Goal: Task Accomplishment & Management: Use online tool/utility

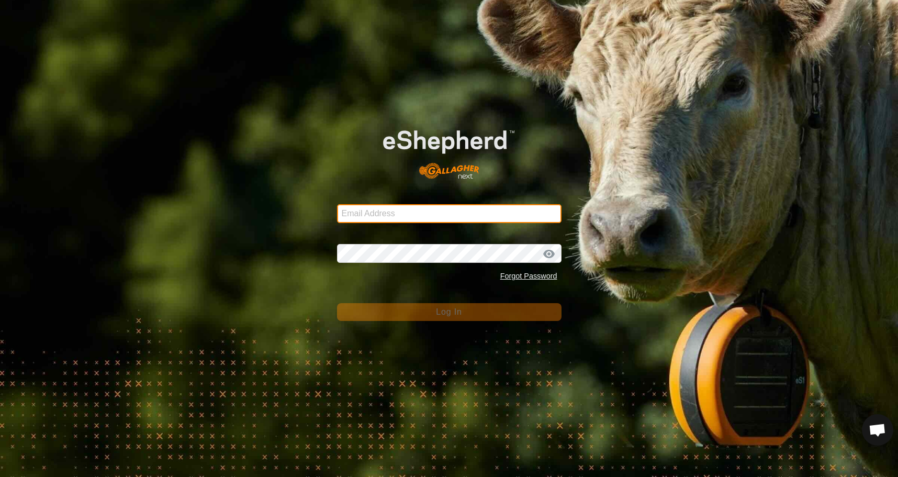
click at [443, 213] on input "Email Address" at bounding box center [449, 213] width 224 height 19
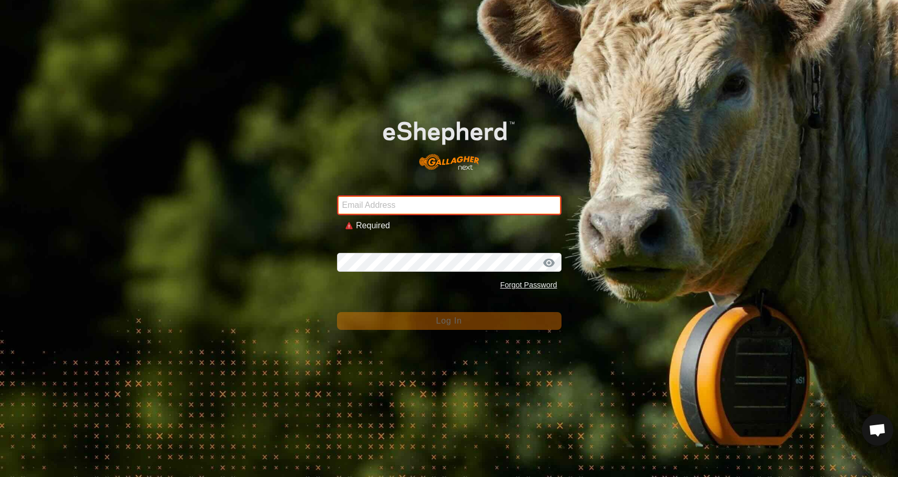
type input "[EMAIL_ADDRESS][DOMAIN_NAME]"
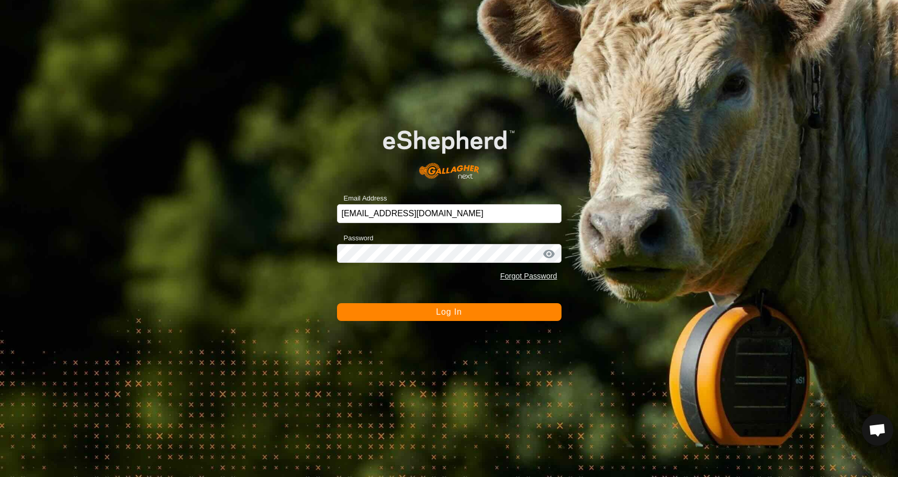
click at [432, 319] on button "Log In" at bounding box center [449, 312] width 224 height 18
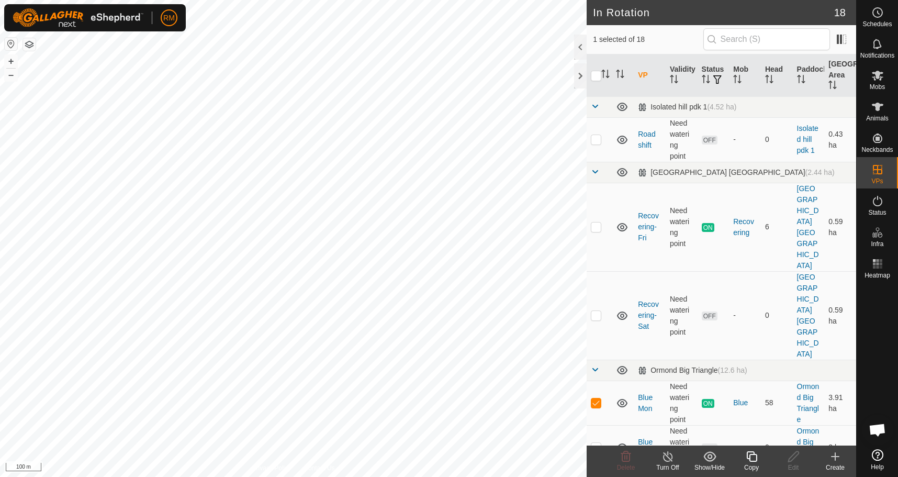
click at [747, 451] on icon at bounding box center [751, 456] width 13 height 13
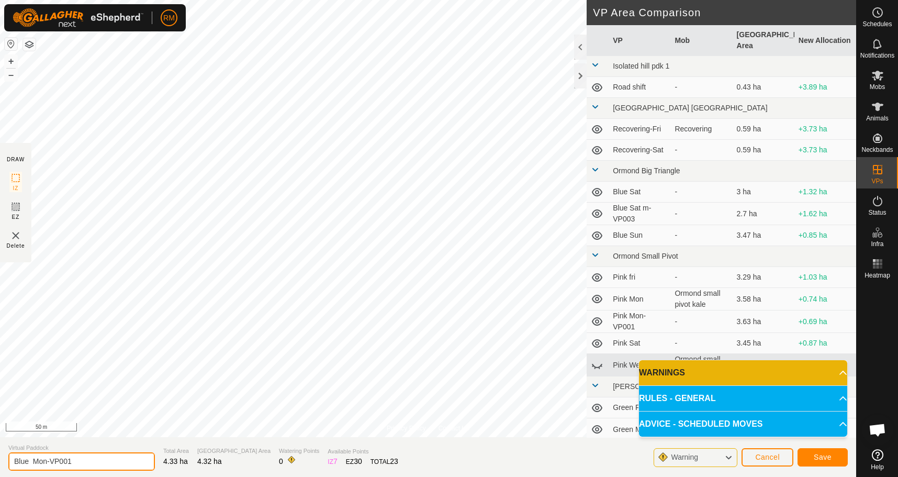
click at [80, 463] on input "Blue Mon-VP001" at bounding box center [81, 461] width 146 height 18
type input "Blue Tue"
click at [818, 458] on span "Save" at bounding box center [822, 457] width 18 height 8
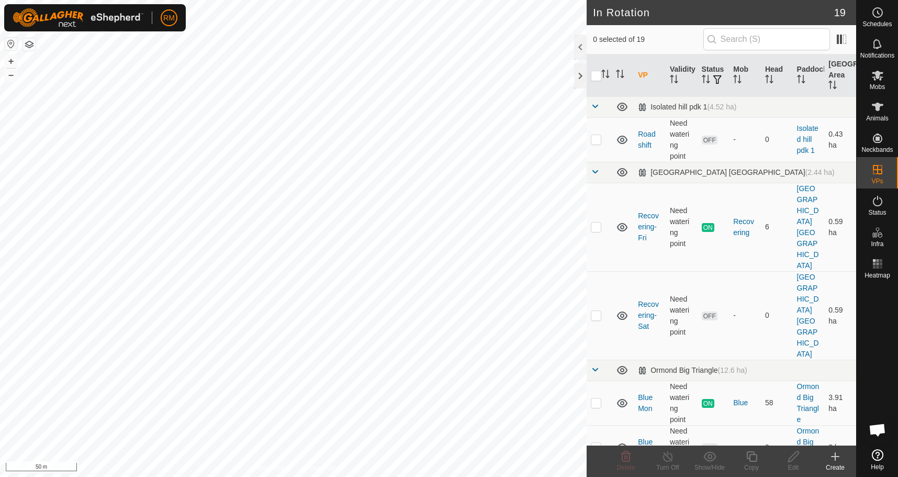
click at [631, 463] on div "In Rotation 19 0 selected of 19 VP Validity Status Mob Head Paddock [GEOGRAPHIC…" at bounding box center [428, 238] width 856 height 477
click at [385, 476] on html "RM Schedules Notifications Mobs Animals Neckbands VPs Status Infra Heatmap Help…" at bounding box center [449, 238] width 898 height 477
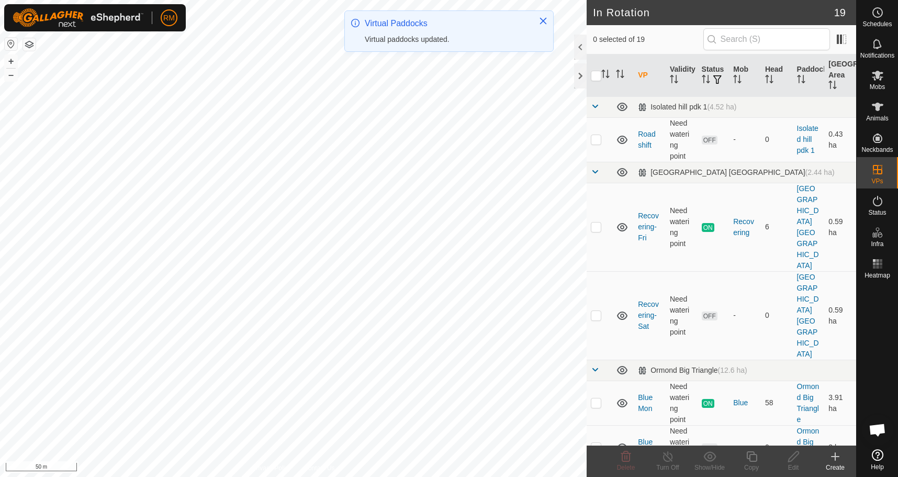
click at [300, 467] on div "Privacy Policy Contact Us Type: Inclusion Zone undefined Animal + – ⇧ i 50 m" at bounding box center [293, 238] width 586 height 477
checkbox input "true"
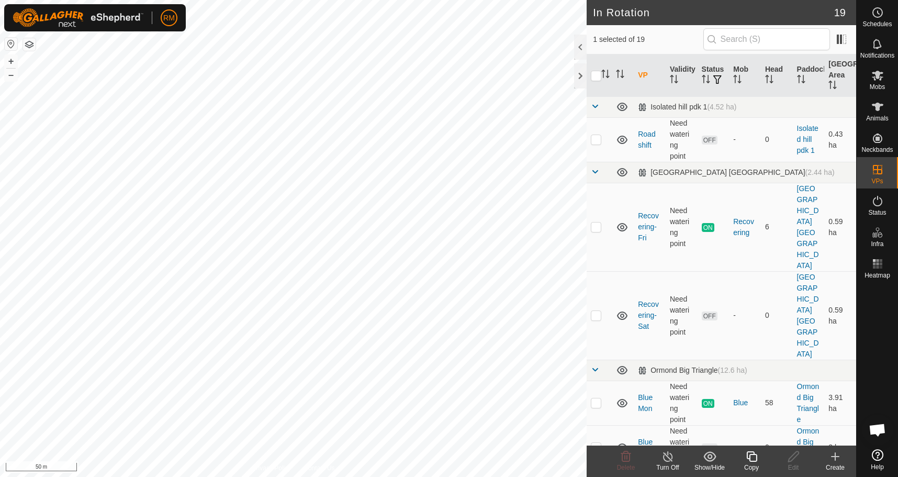
click at [749, 457] on icon at bounding box center [751, 456] width 10 height 10
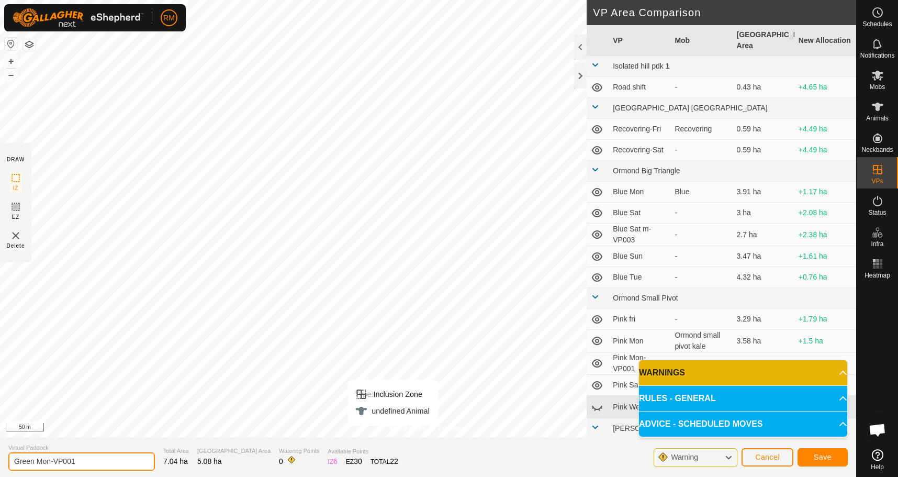
click at [84, 459] on input "Green Mon-VP001" at bounding box center [81, 461] width 146 height 18
type input "Green Tue"
click at [823, 457] on span "Save" at bounding box center [822, 457] width 18 height 8
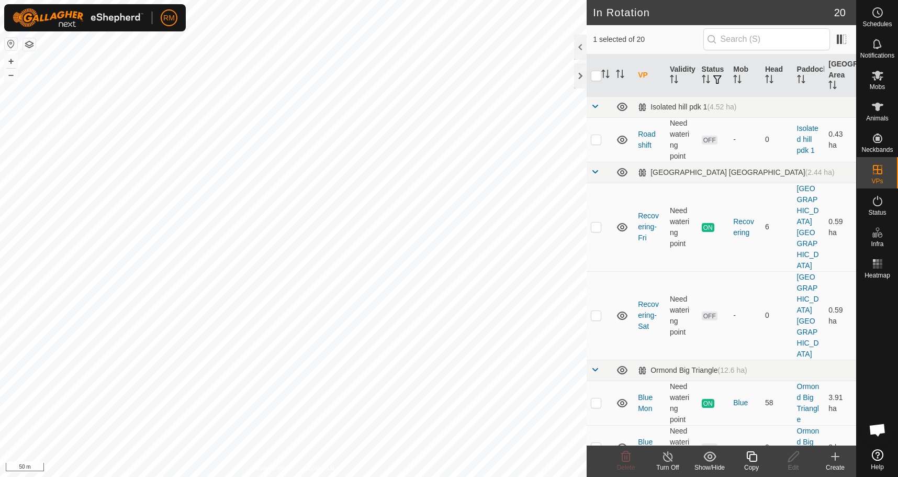
checkbox input "false"
checkbox input "true"
click at [792, 458] on icon at bounding box center [793, 456] width 13 height 13
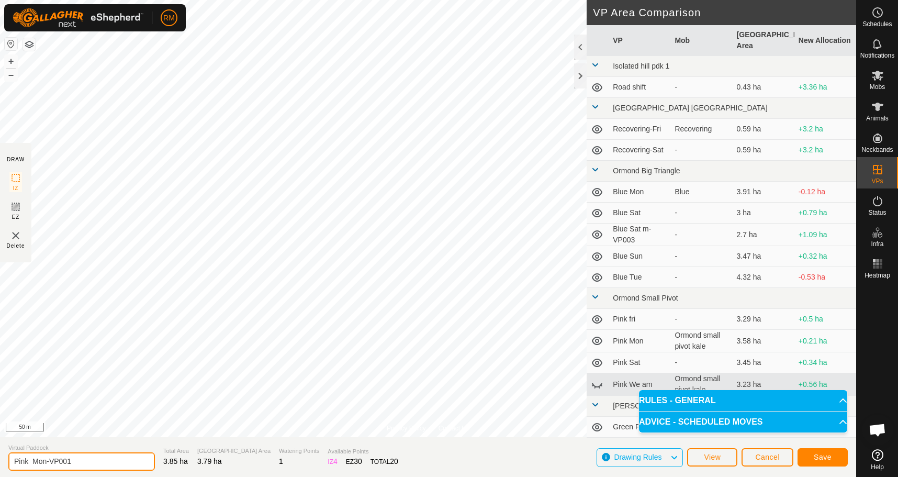
click at [86, 461] on input "Pink Mon-VP001" at bounding box center [81, 461] width 146 height 18
type input "Pink Tue"
click at [817, 458] on span "Save" at bounding box center [822, 457] width 18 height 8
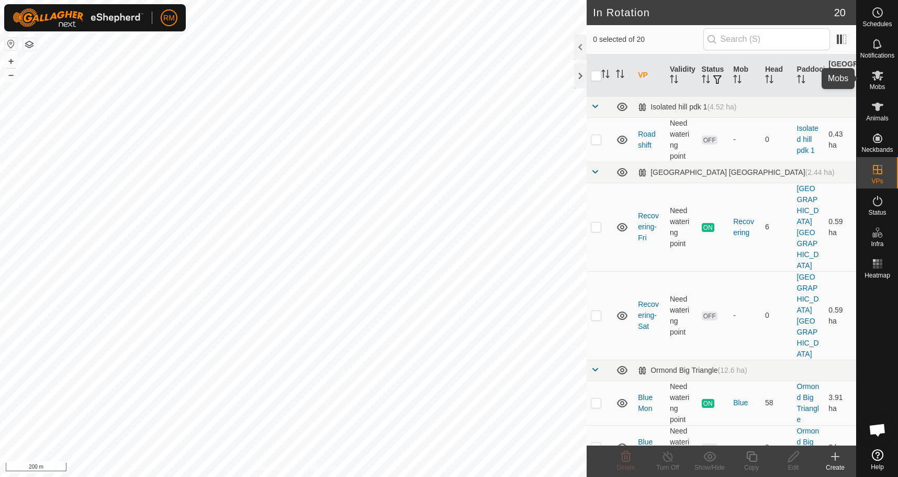
click at [880, 80] on icon at bounding box center [878, 76] width 12 height 10
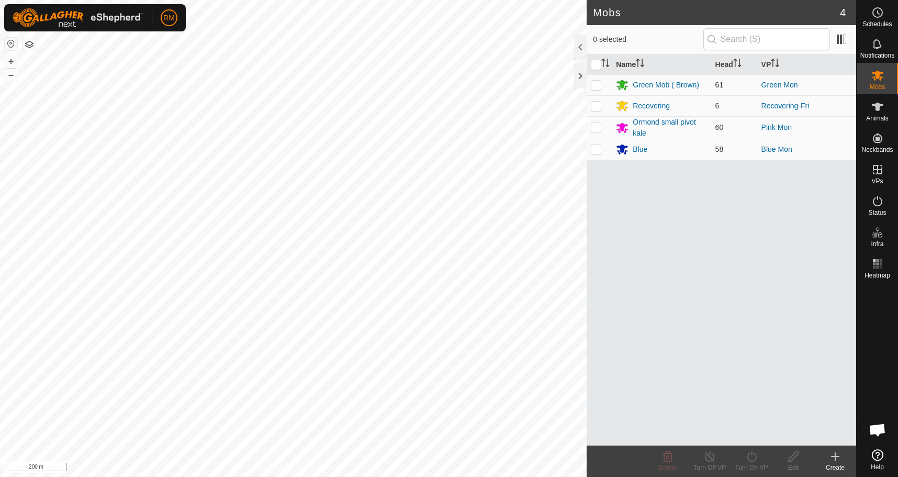
click at [596, 84] on p-checkbox at bounding box center [596, 85] width 10 height 8
checkbox input "true"
click at [754, 455] on icon at bounding box center [751, 456] width 13 height 13
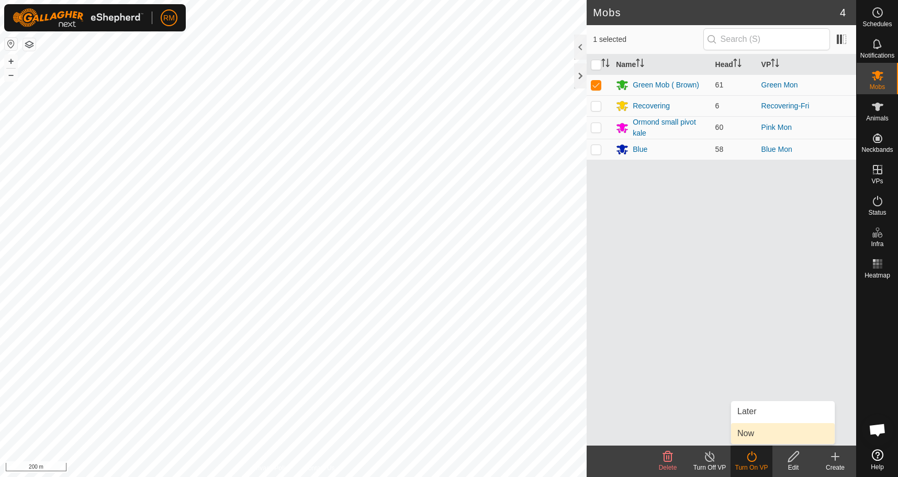
click at [753, 435] on link "Now" at bounding box center [783, 433] width 104 height 21
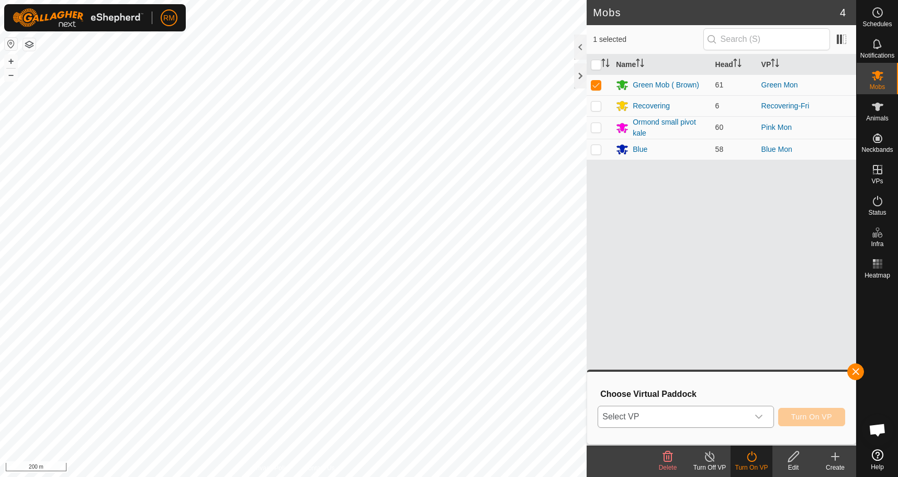
click at [758, 414] on icon "dropdown trigger" at bounding box center [758, 416] width 8 height 8
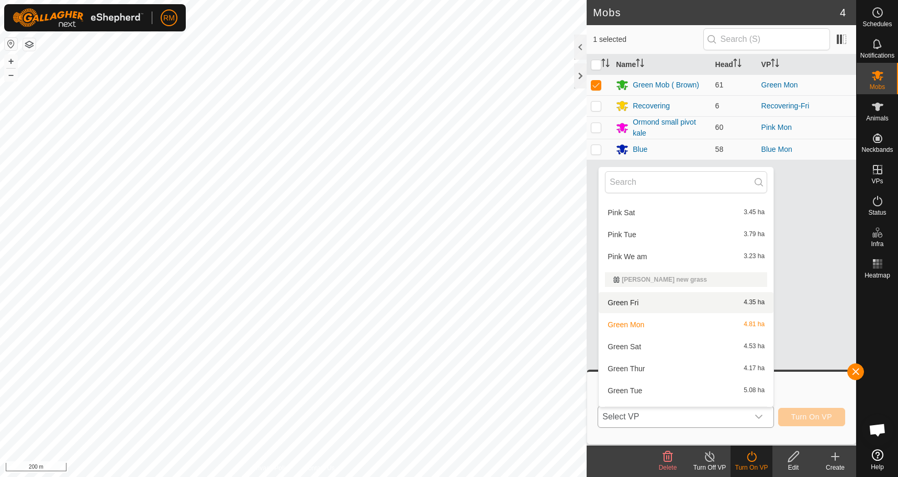
scroll to position [312, 0]
click at [640, 389] on li "Green Tue 5.08 ha" at bounding box center [685, 389] width 175 height 21
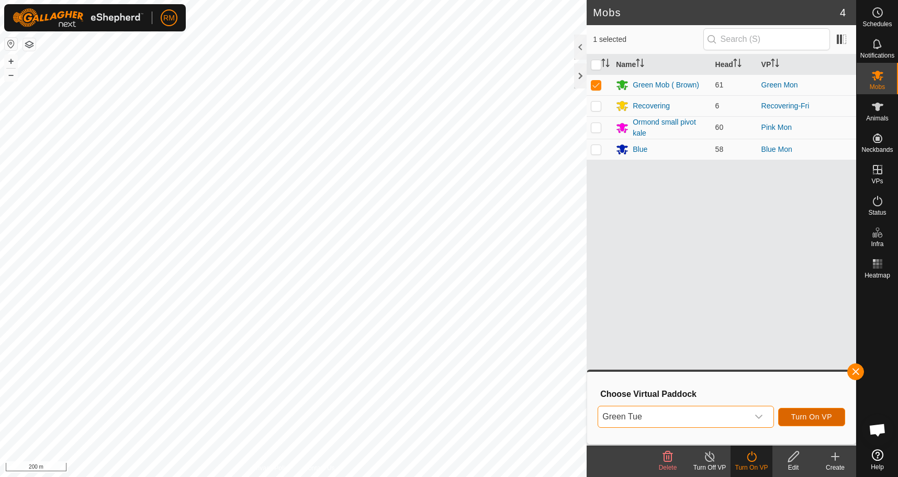
click at [805, 416] on span "Turn On VP" at bounding box center [811, 416] width 41 height 8
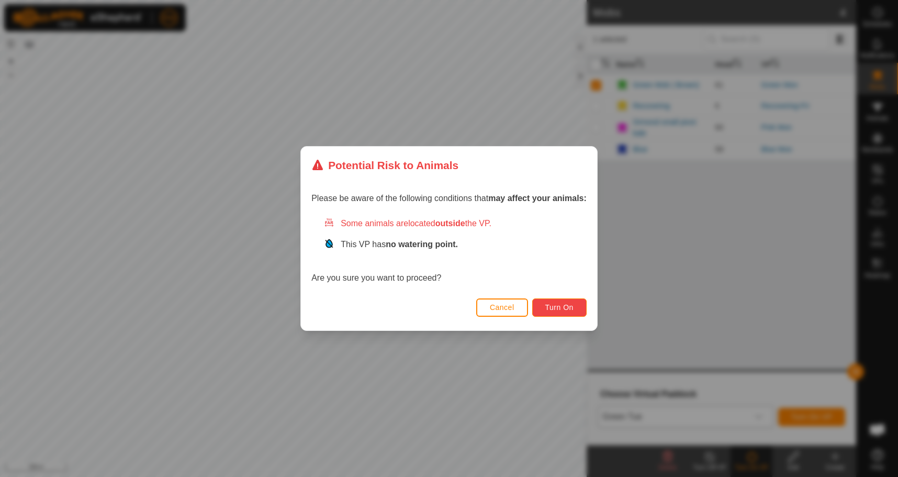
click at [563, 310] on span "Turn On" at bounding box center [559, 307] width 28 height 8
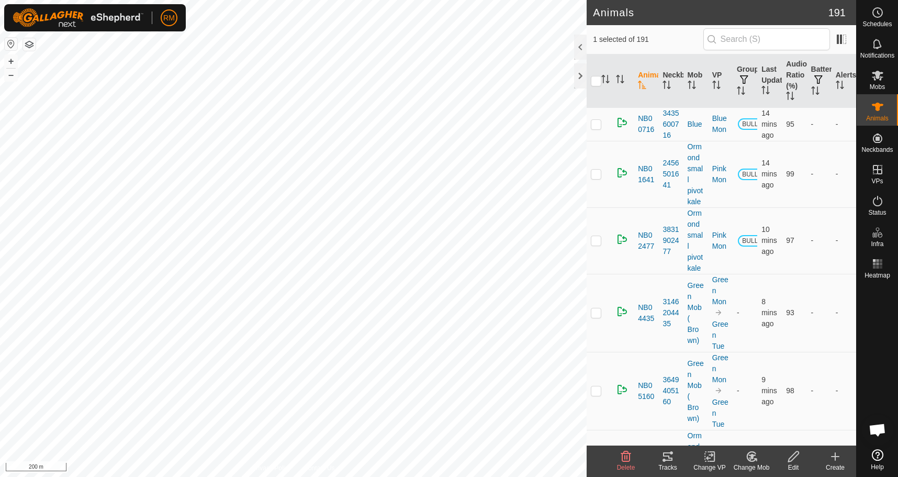
click at [662, 456] on icon at bounding box center [667, 456] width 13 height 13
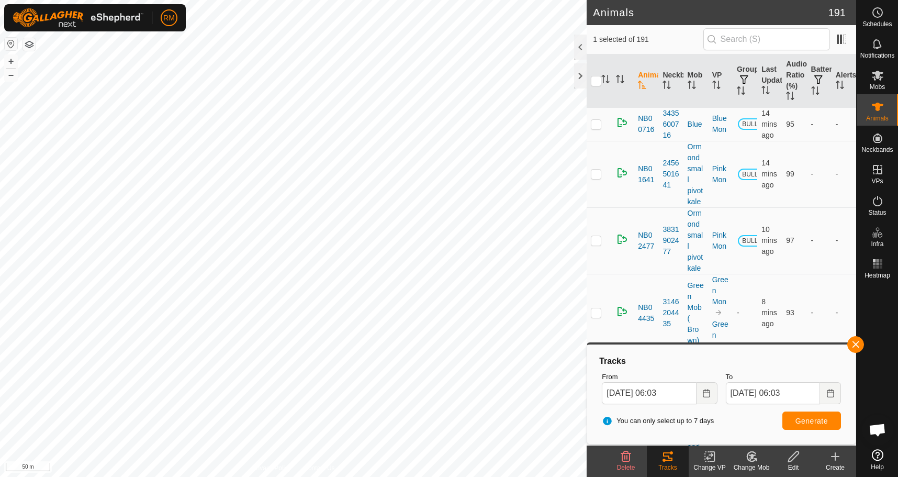
click at [862, 337] on div at bounding box center [876, 363] width 41 height 162
click at [859, 340] on button "button" at bounding box center [855, 344] width 17 height 17
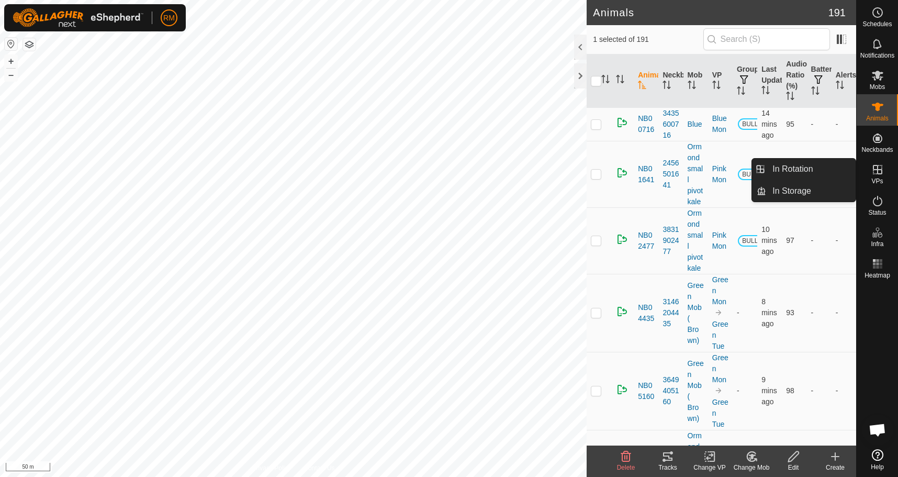
click at [876, 173] on icon at bounding box center [877, 169] width 13 height 13
click at [793, 164] on link "In Rotation" at bounding box center [810, 169] width 89 height 21
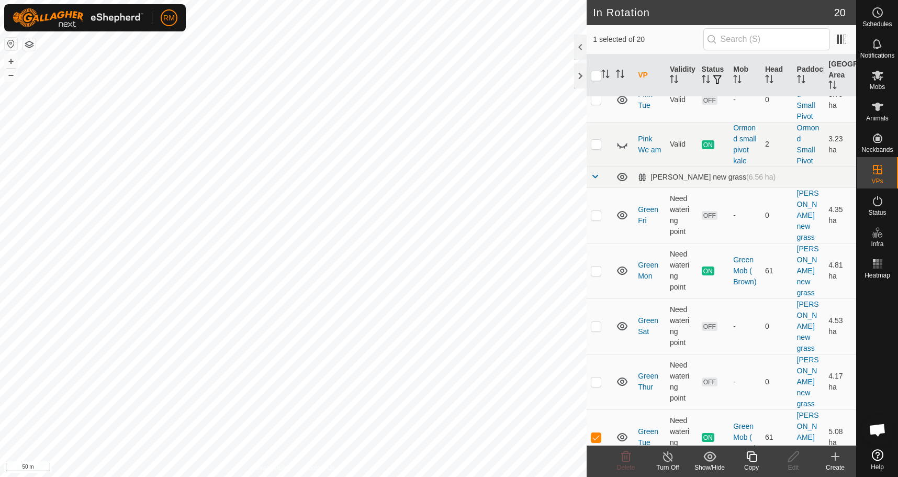
scroll to position [680, 0]
click at [596, 266] on p-checkbox at bounding box center [596, 270] width 10 height 8
checkbox input "false"
click at [598, 377] on p-checkbox at bounding box center [596, 381] width 10 height 8
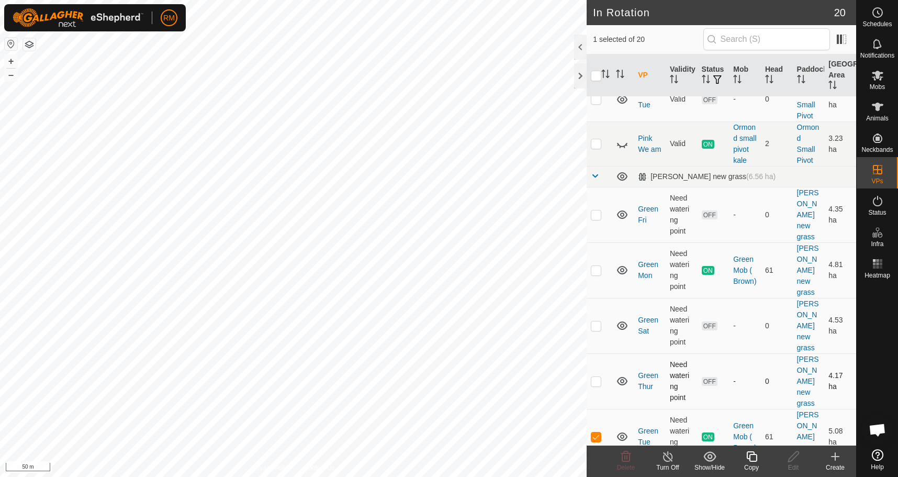
checkbox input "true"
click at [596, 321] on p-checkbox at bounding box center [596, 325] width 10 height 8
checkbox input "true"
click at [594, 432] on p-checkbox at bounding box center [596, 436] width 10 height 8
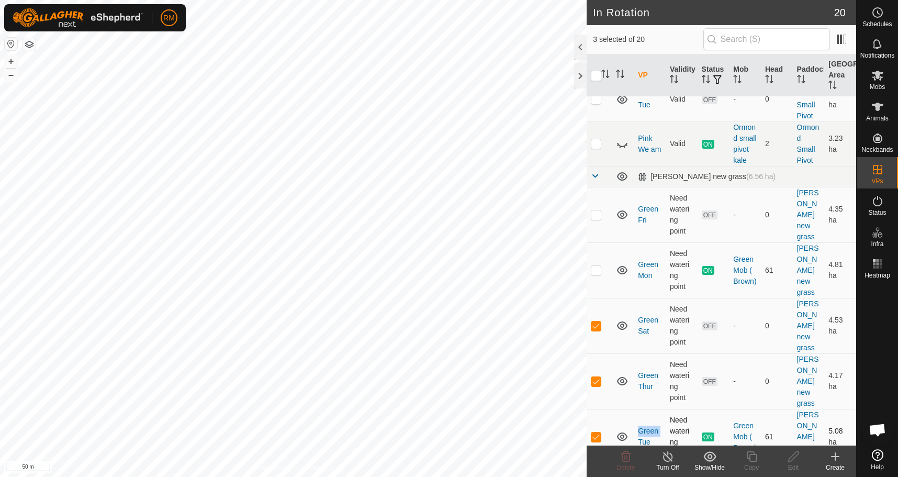
click at [594, 432] on p-checkbox at bounding box center [596, 436] width 10 height 8
checkbox input "false"
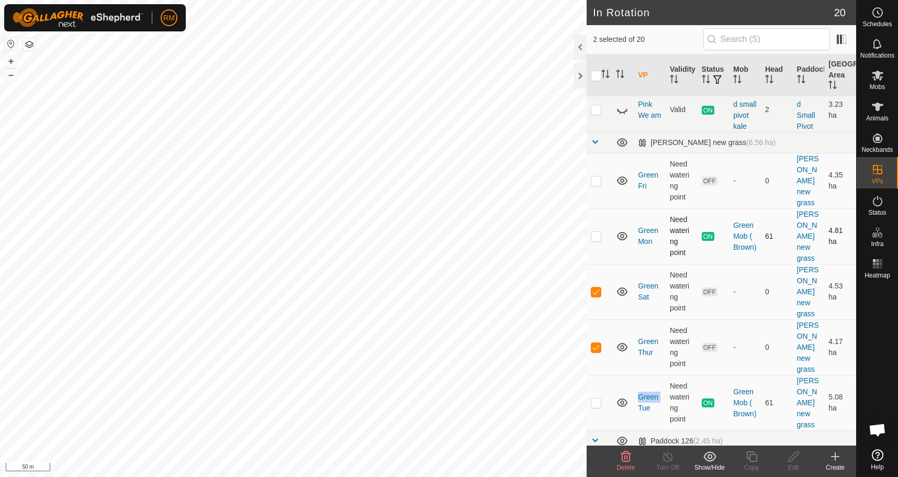
scroll to position [715, 0]
click at [594, 231] on p-checkbox at bounding box center [596, 235] width 10 height 8
checkbox input "false"
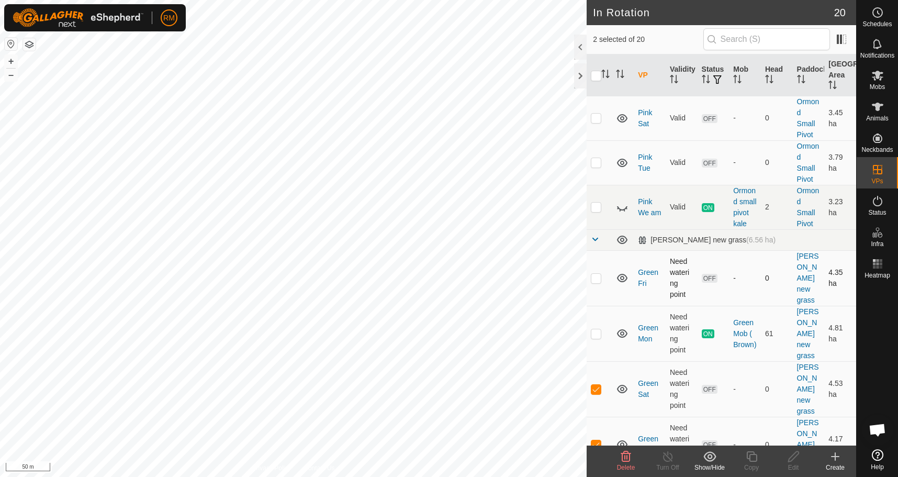
scroll to position [616, 0]
click at [598, 274] on p-checkbox at bounding box center [596, 278] width 10 height 8
click at [627, 455] on icon at bounding box center [626, 456] width 10 height 10
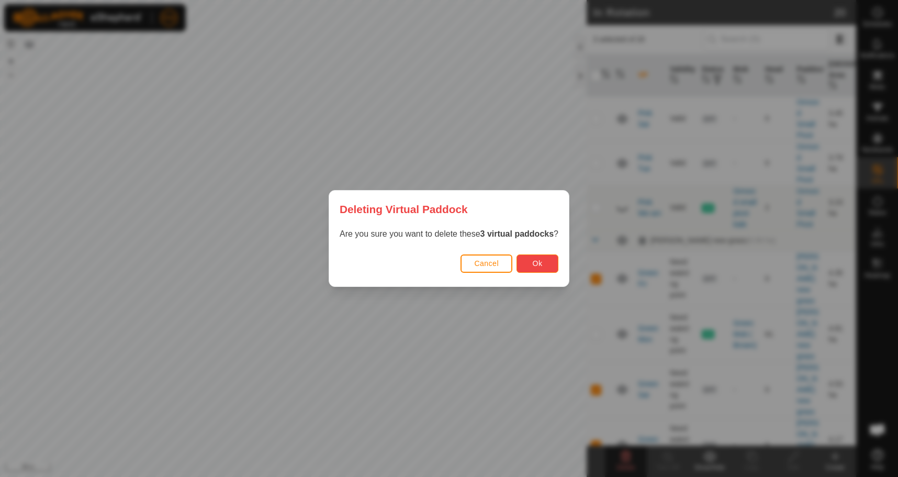
click at [532, 262] on button "Ok" at bounding box center [537, 263] width 42 height 18
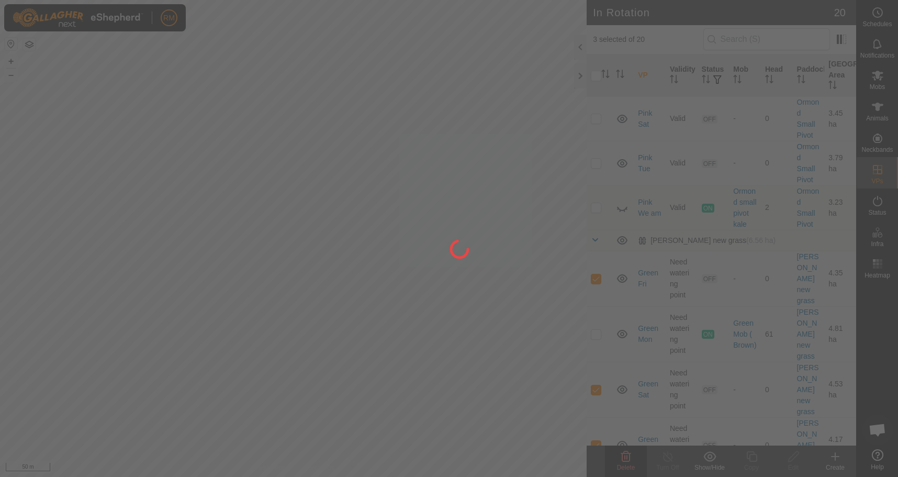
checkbox input "false"
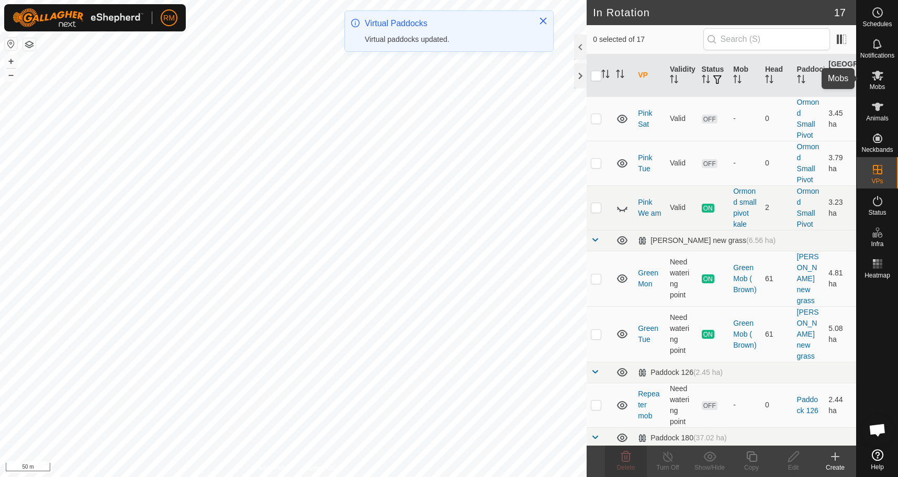
click at [875, 75] on icon at bounding box center [878, 76] width 12 height 10
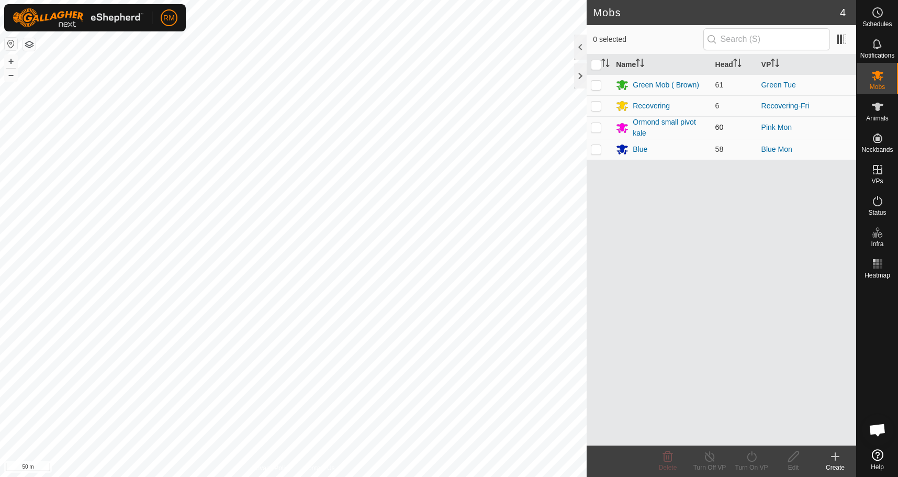
click at [596, 128] on p-checkbox at bounding box center [596, 127] width 10 height 8
checkbox input "true"
click at [752, 459] on icon at bounding box center [751, 456] width 13 height 13
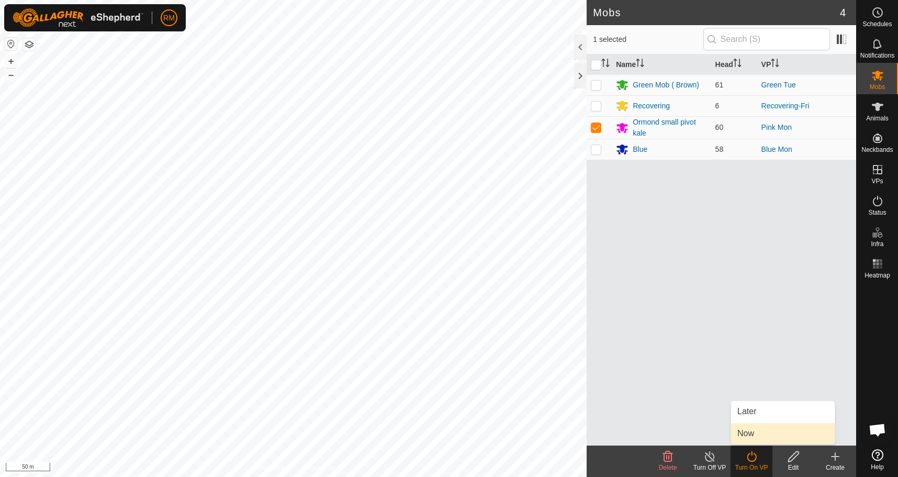
click at [743, 436] on link "Now" at bounding box center [783, 433] width 104 height 21
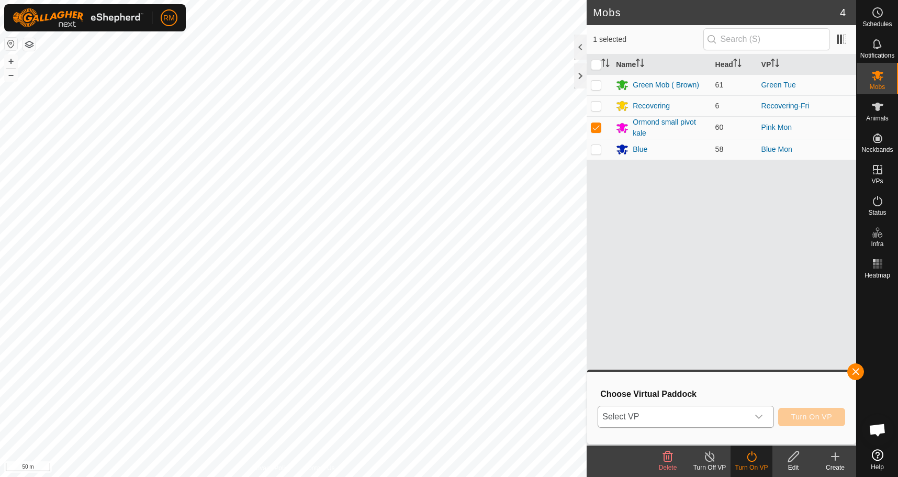
click at [759, 417] on icon "dropdown trigger" at bounding box center [758, 416] width 7 height 4
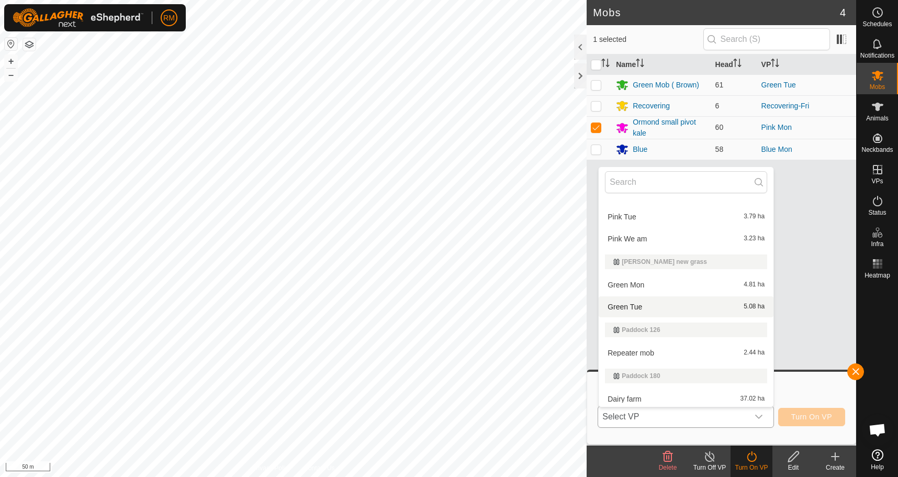
scroll to position [330, 0]
click at [648, 302] on li "Green Tue 5.08 ha" at bounding box center [685, 306] width 175 height 21
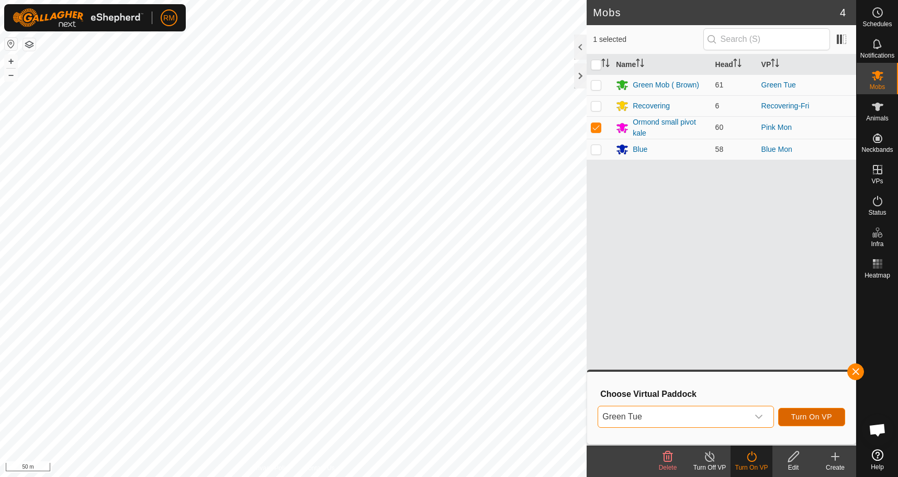
click at [826, 416] on span "Turn On VP" at bounding box center [811, 416] width 41 height 8
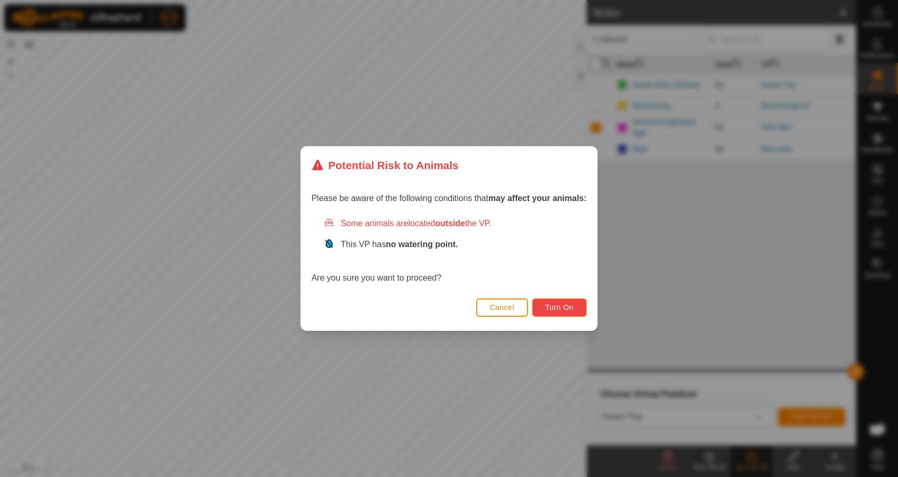
click at [573, 308] on span "Turn On" at bounding box center [559, 307] width 28 height 8
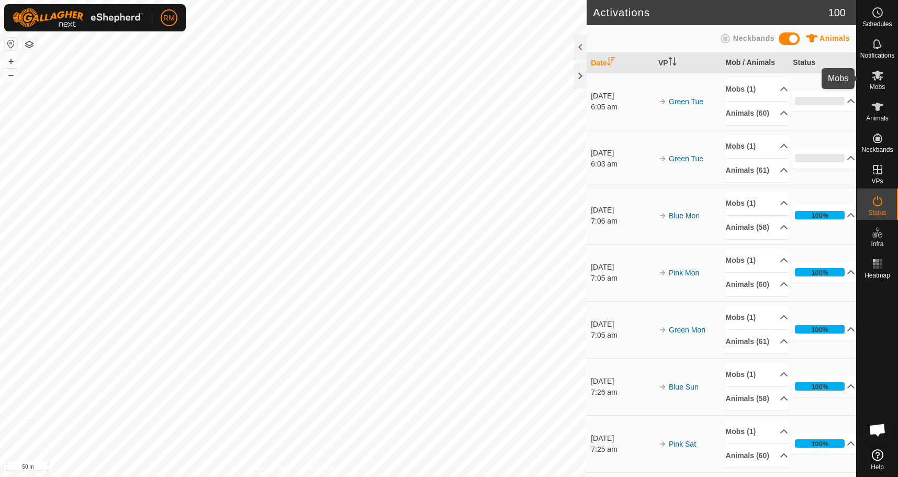
click at [876, 80] on icon at bounding box center [877, 75] width 13 height 13
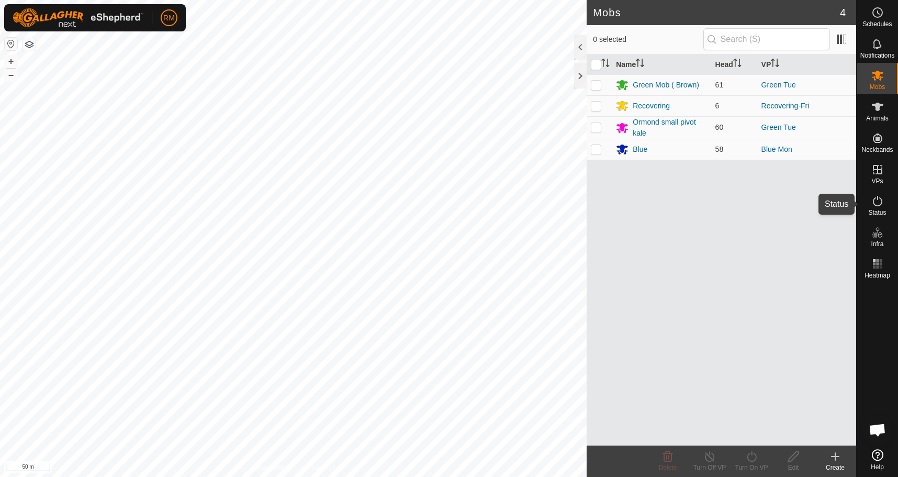
click at [873, 198] on icon at bounding box center [877, 201] width 13 height 13
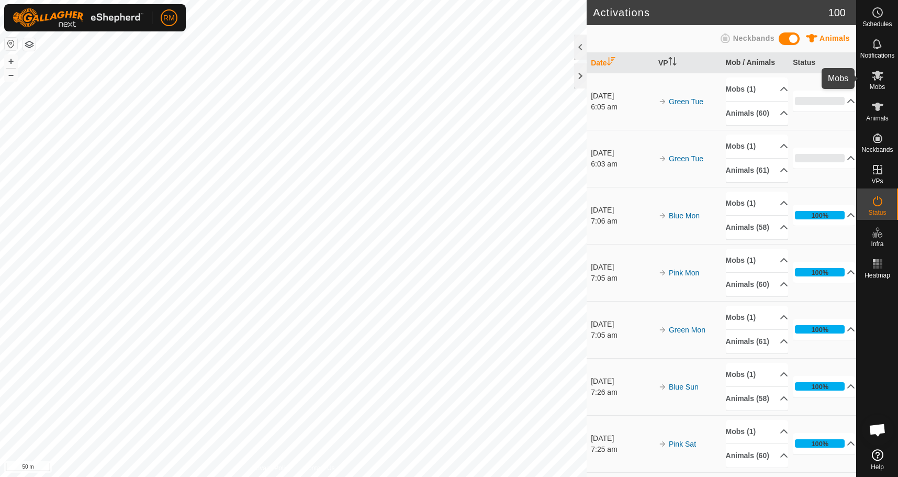
click at [879, 76] on icon at bounding box center [878, 76] width 12 height 10
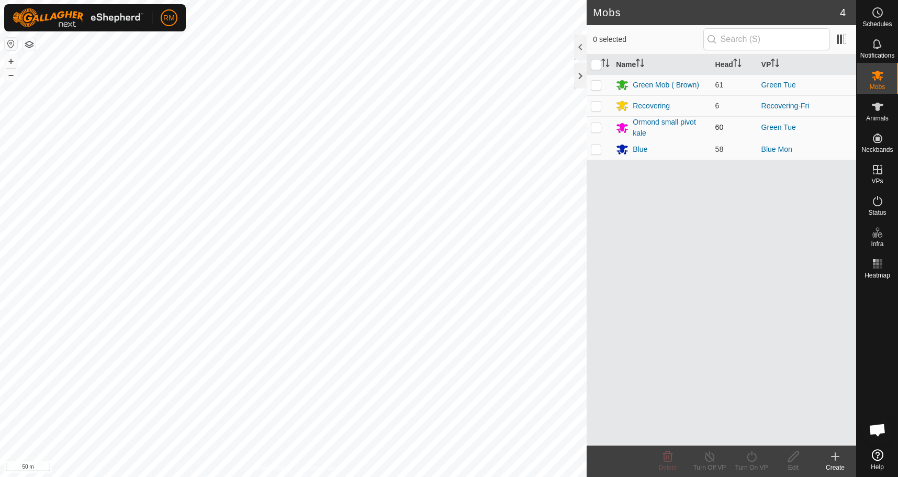
click at [591, 129] on p-checkbox at bounding box center [596, 127] width 10 height 8
checkbox input "true"
click at [750, 459] on icon at bounding box center [751, 456] width 13 height 13
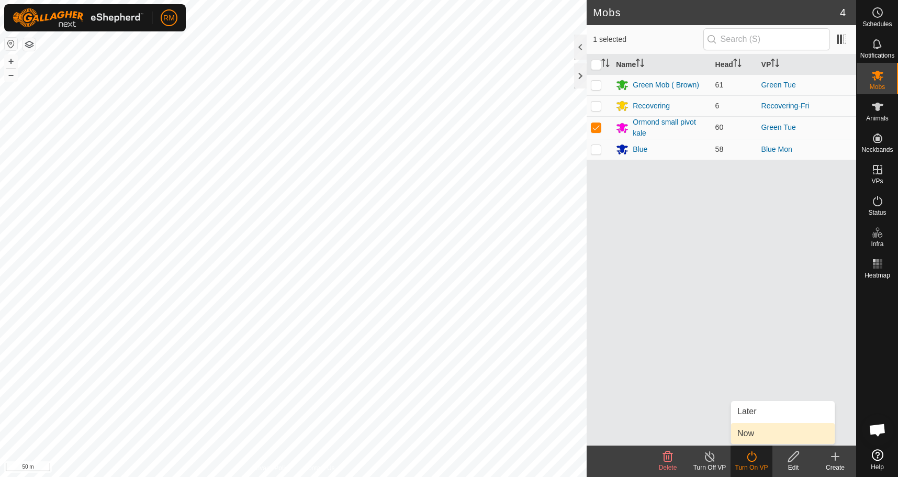
click at [754, 434] on link "Now" at bounding box center [783, 433] width 104 height 21
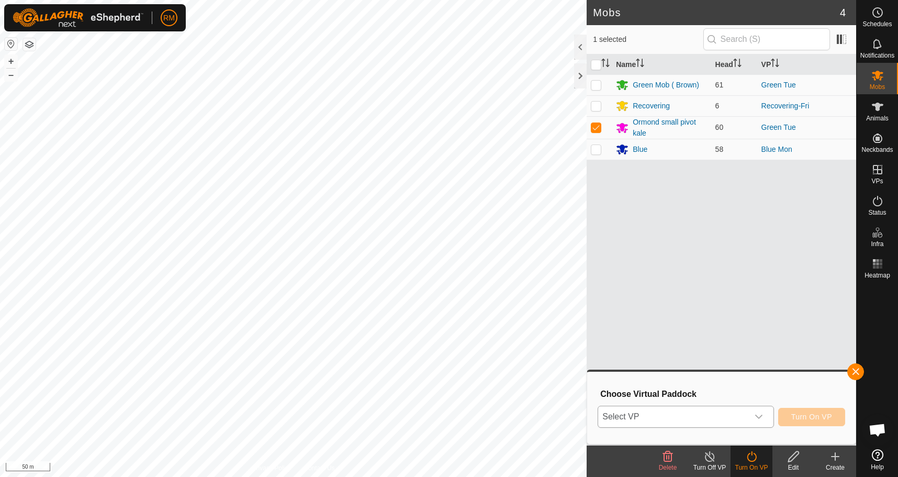
click at [759, 414] on icon "dropdown trigger" at bounding box center [758, 416] width 8 height 8
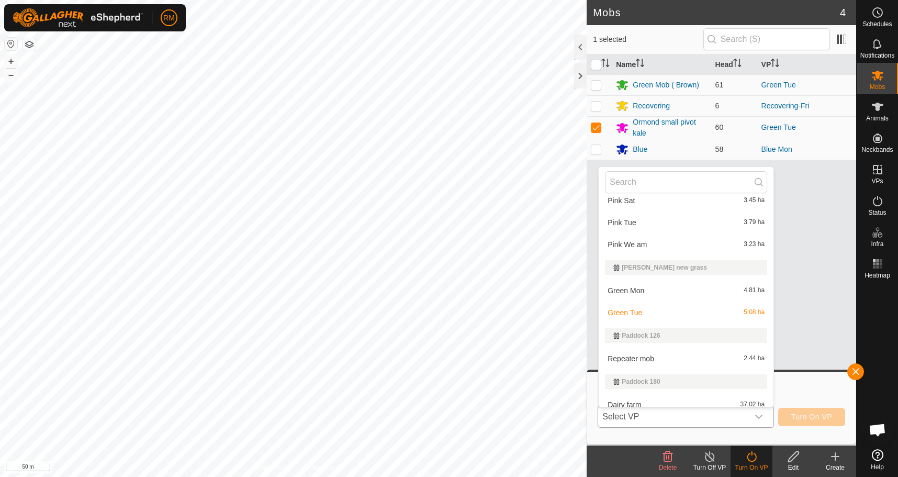
scroll to position [332, 0]
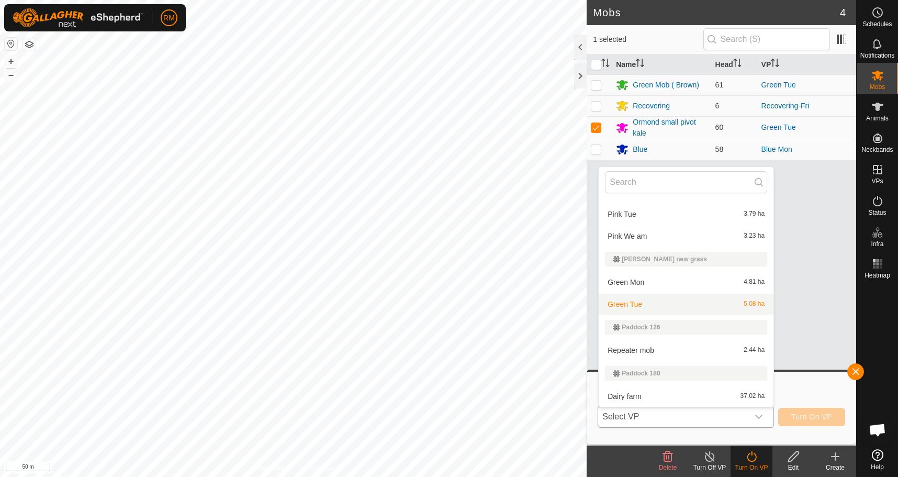
click at [647, 303] on li "Green Tue 5.08 ha" at bounding box center [685, 303] width 175 height 21
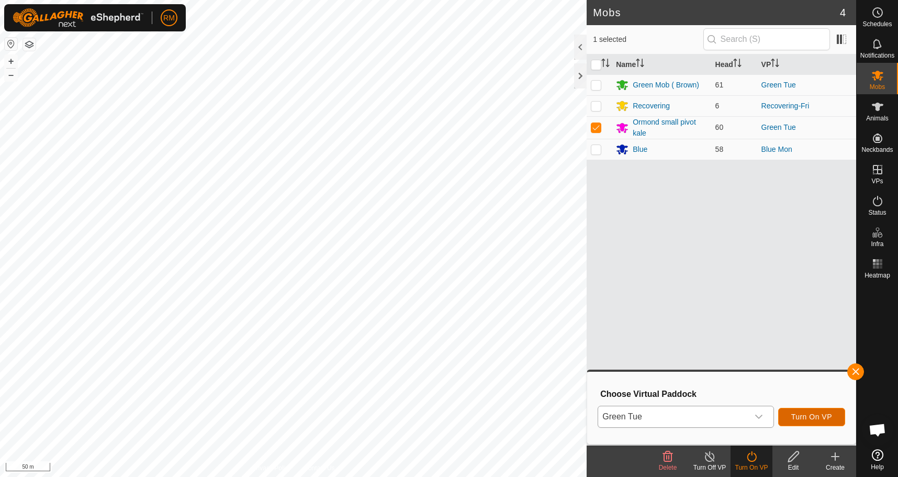
click at [819, 416] on span "Turn On VP" at bounding box center [811, 416] width 41 height 8
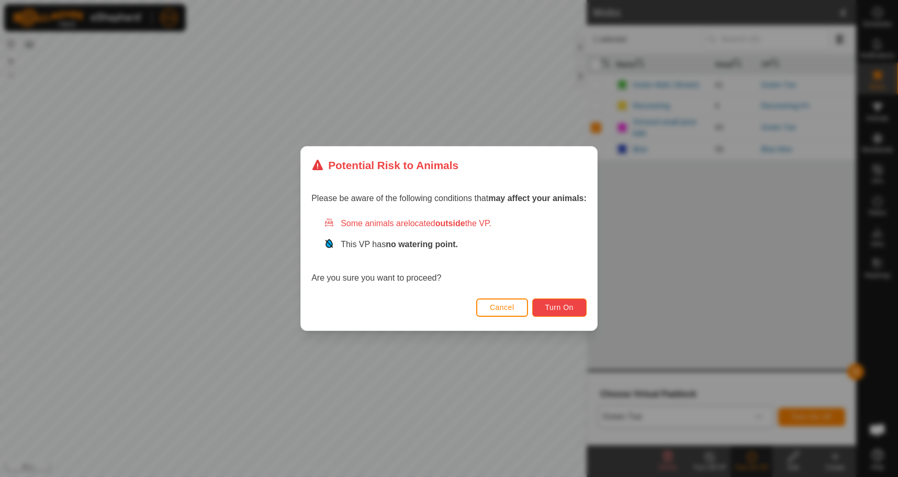
click at [570, 304] on span "Turn On" at bounding box center [559, 307] width 28 height 8
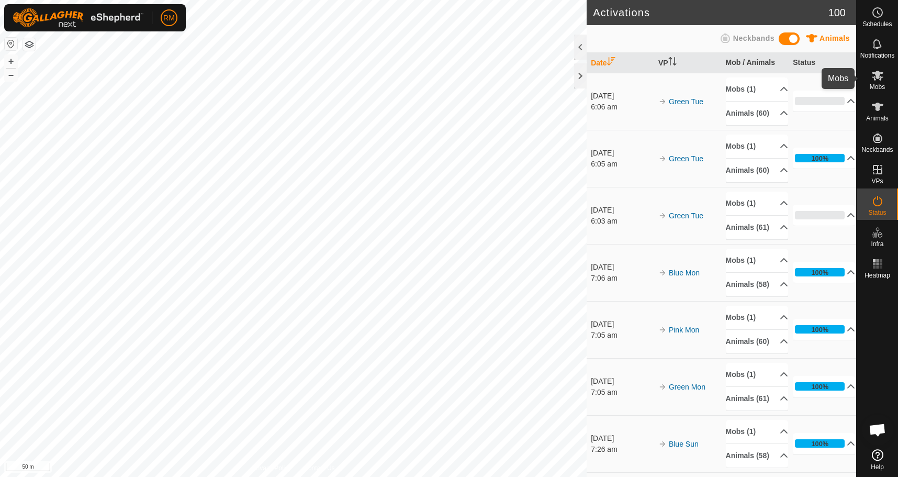
click at [878, 73] on icon at bounding box center [878, 76] width 12 height 10
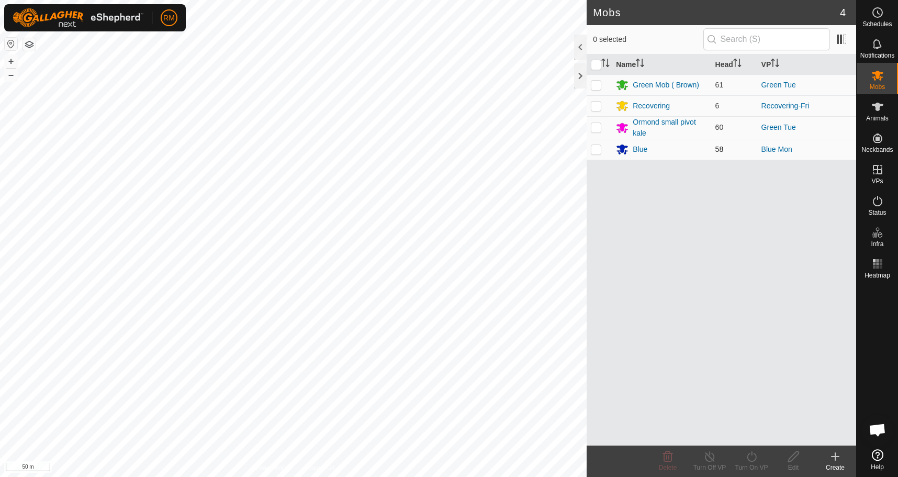
click at [596, 151] on p-checkbox at bounding box center [596, 149] width 10 height 8
checkbox input "true"
click at [746, 457] on icon at bounding box center [751, 456] width 13 height 13
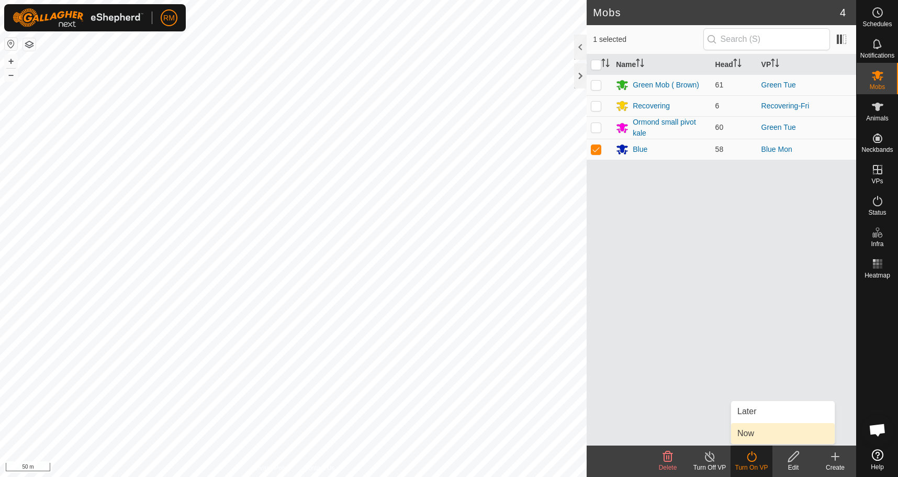
click at [760, 432] on link "Now" at bounding box center [783, 433] width 104 height 21
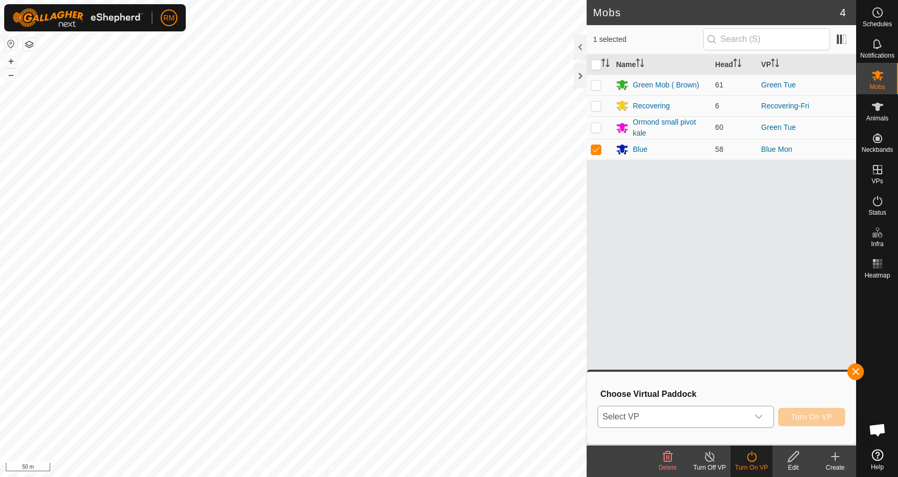
click at [758, 413] on icon "dropdown trigger" at bounding box center [758, 416] width 8 height 8
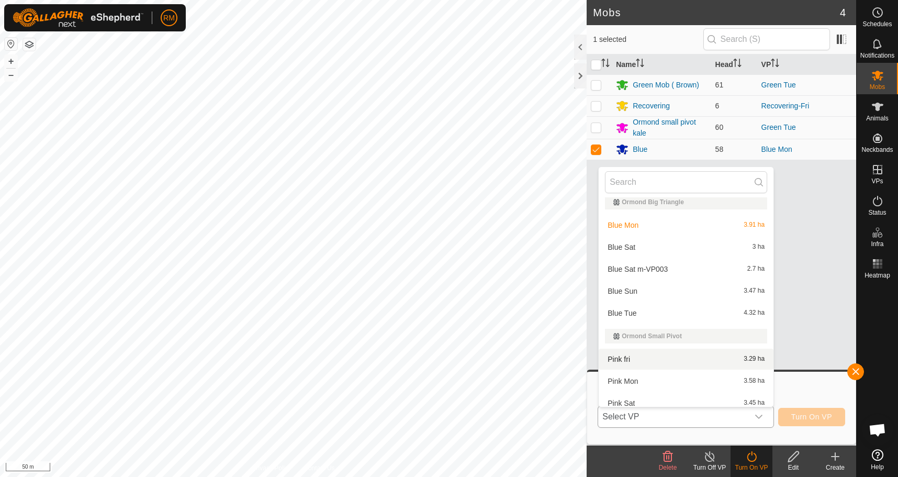
scroll to position [120, 0]
click at [628, 311] on li "Blue Tue 4.32 ha" at bounding box center [685, 313] width 175 height 21
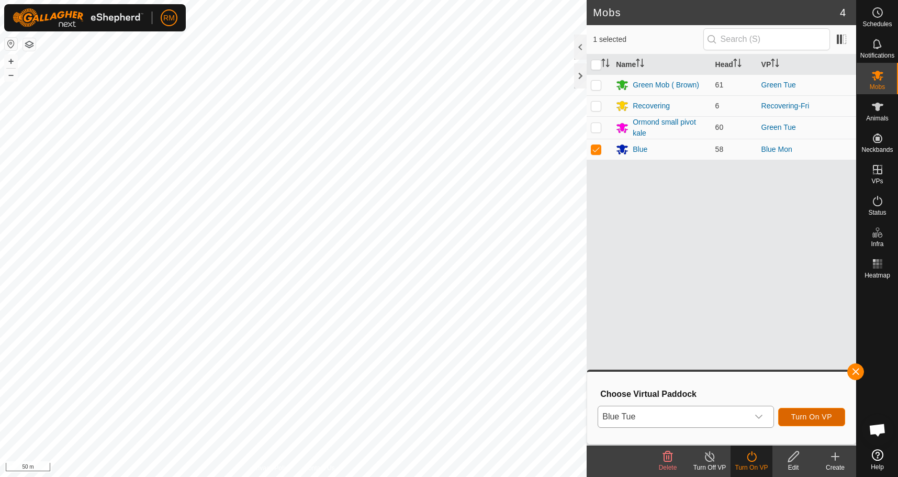
click at [819, 412] on span "Turn On VP" at bounding box center [811, 416] width 41 height 8
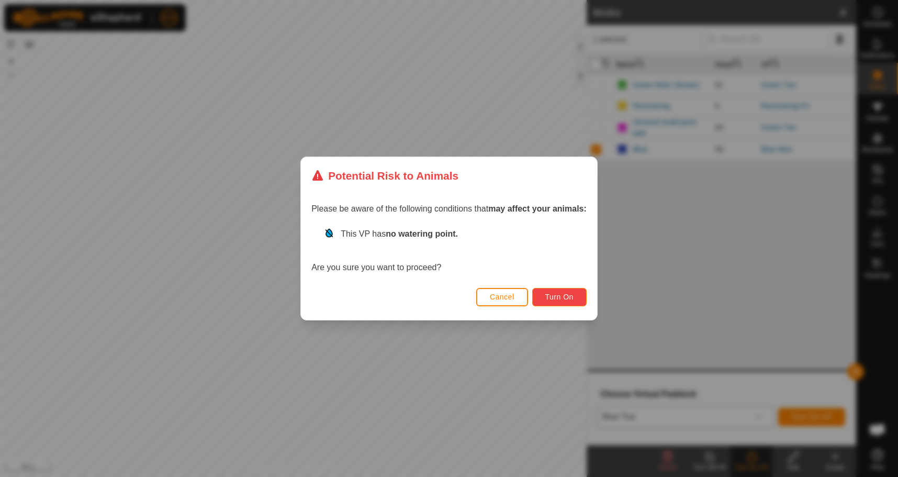
click at [573, 297] on span "Turn On" at bounding box center [559, 296] width 28 height 8
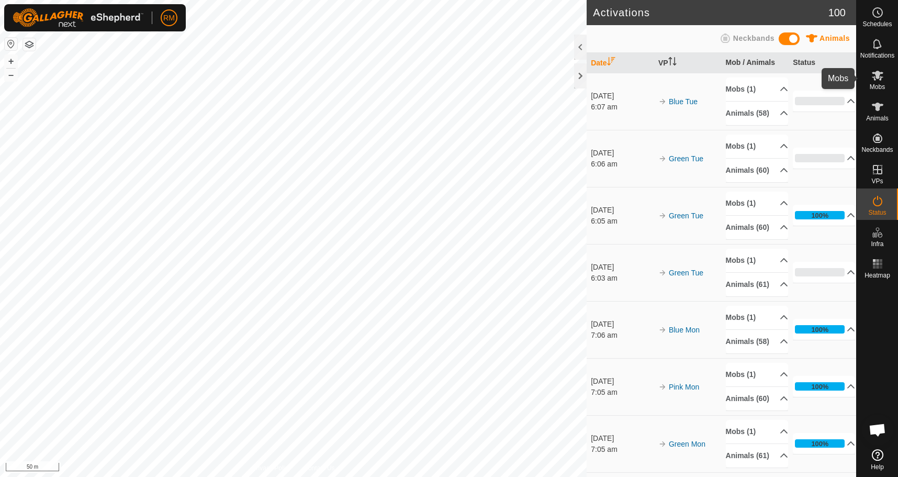
click at [879, 80] on icon at bounding box center [877, 75] width 13 height 13
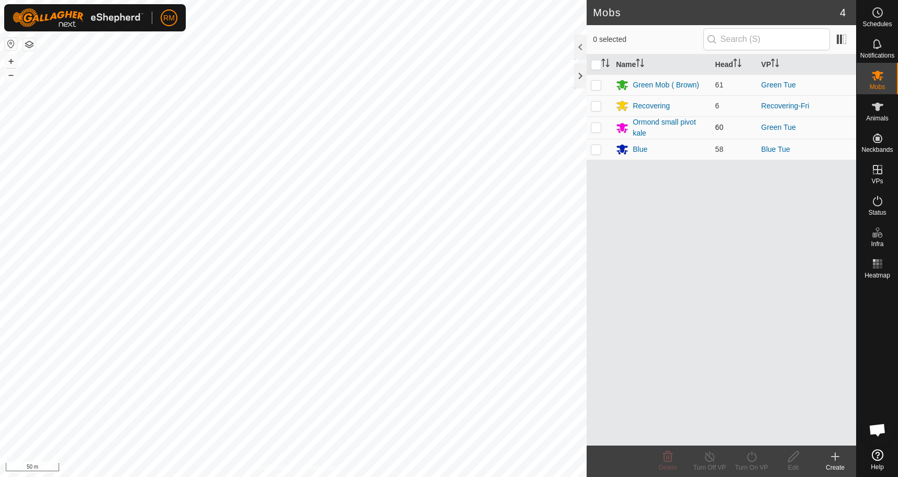
click at [594, 128] on p-checkbox at bounding box center [596, 127] width 10 height 8
checkbox input "true"
click at [752, 456] on icon at bounding box center [751, 456] width 13 height 13
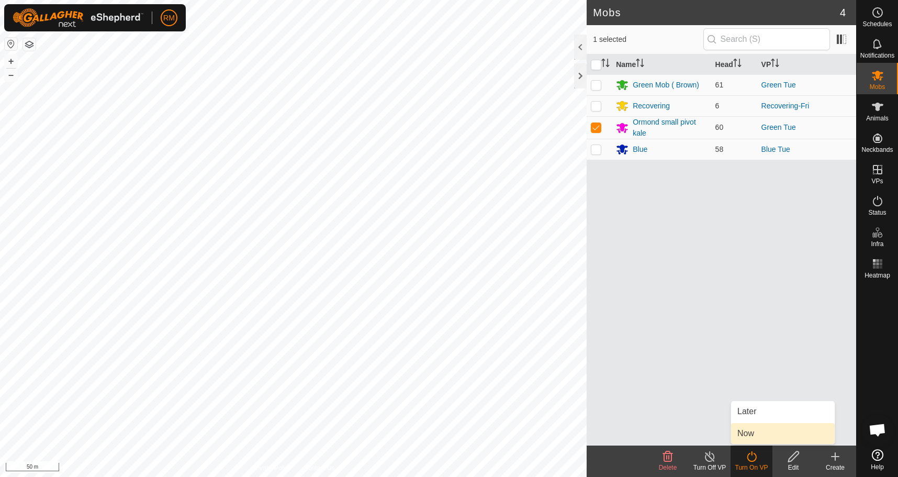
click at [768, 431] on link "Now" at bounding box center [783, 433] width 104 height 21
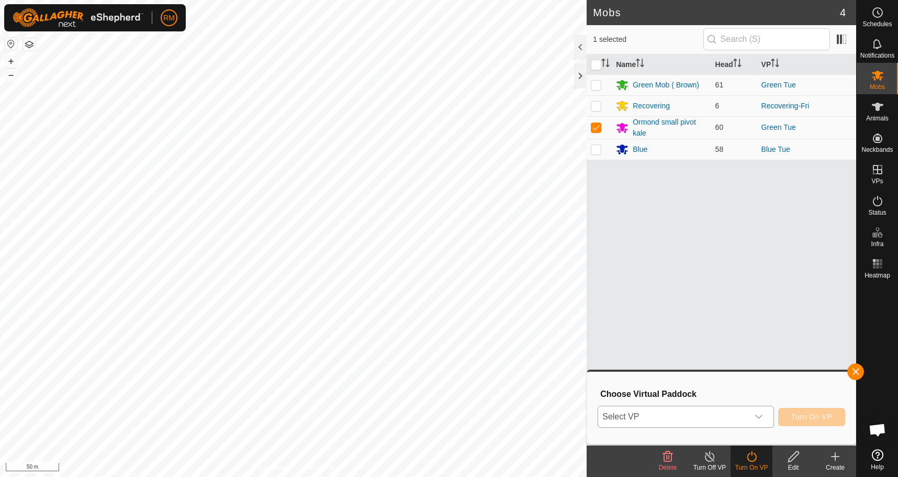
click at [759, 416] on icon "dropdown trigger" at bounding box center [758, 416] width 8 height 8
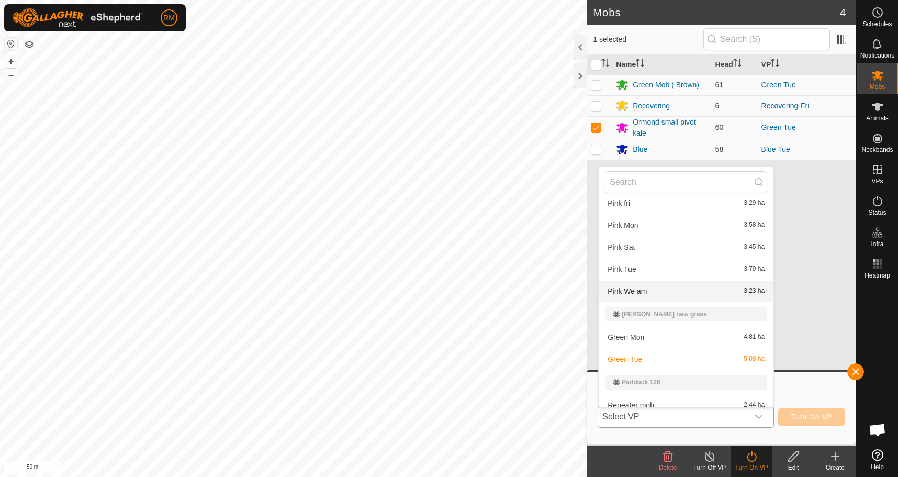
scroll to position [277, 0]
click at [638, 267] on li "Pink Tue 3.79 ha" at bounding box center [685, 268] width 175 height 21
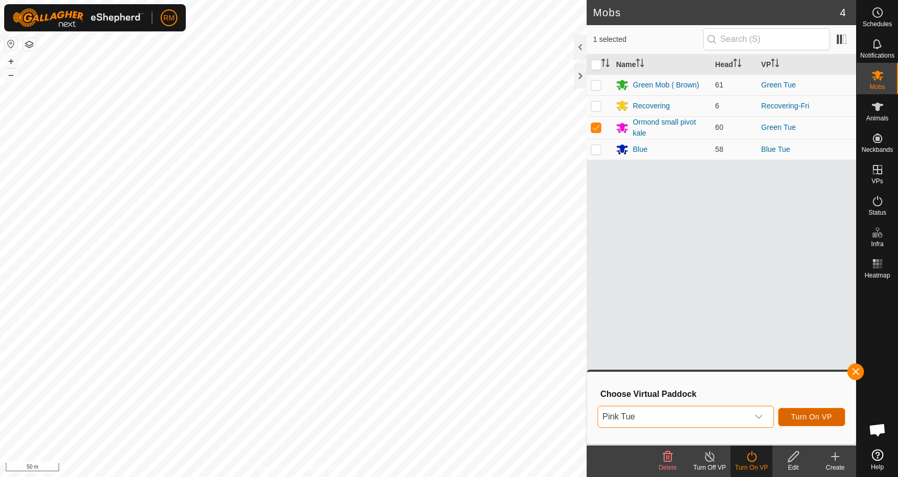
click at [803, 417] on span "Turn On VP" at bounding box center [811, 416] width 41 height 8
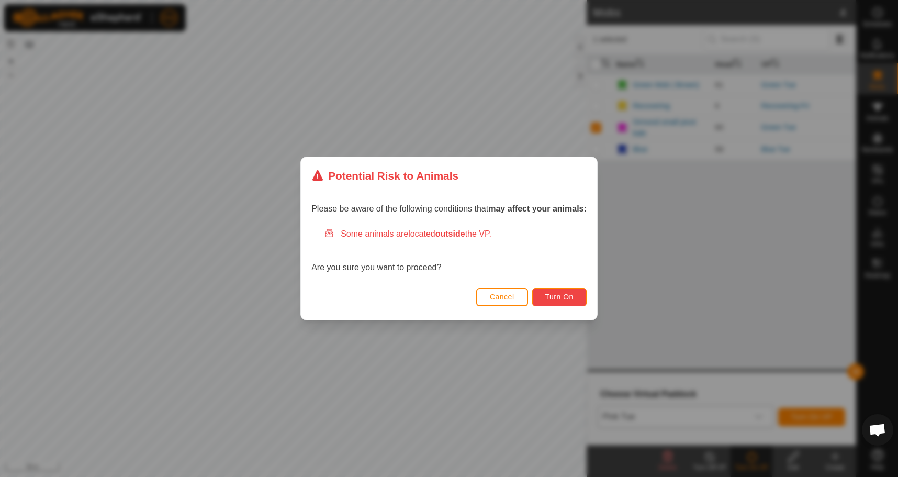
click at [572, 298] on span "Turn On" at bounding box center [559, 296] width 28 height 8
